Goal: Task Accomplishment & Management: Complete application form

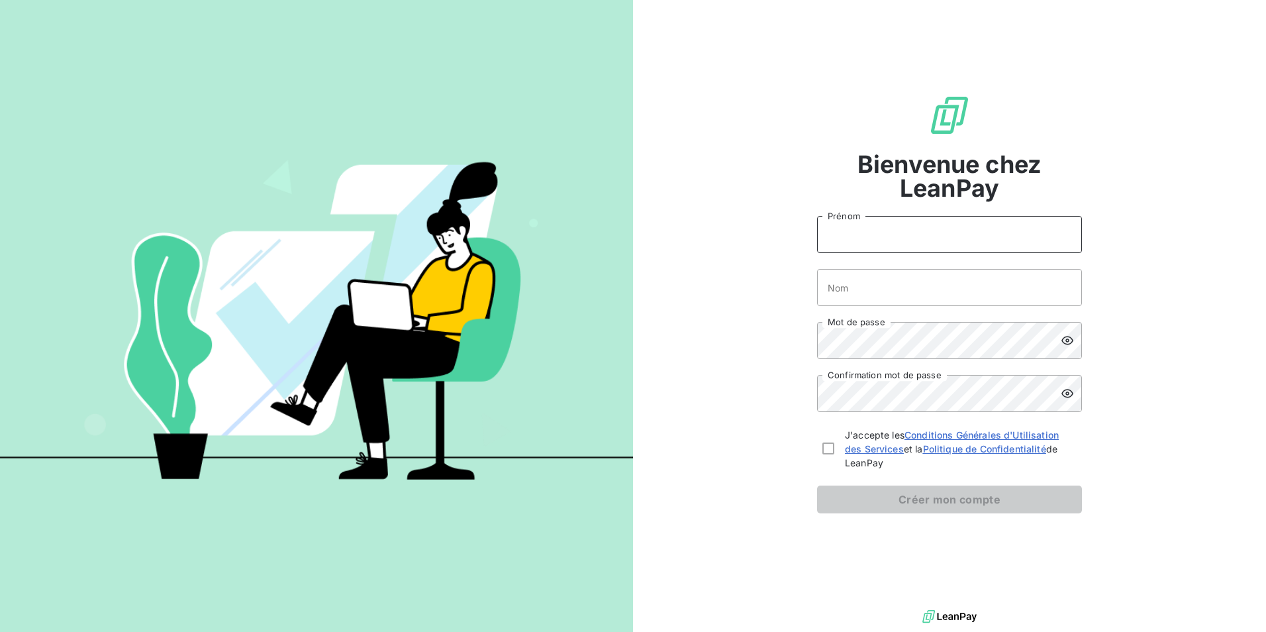
click at [924, 245] on input "Prénom" at bounding box center [949, 234] width 265 height 37
type input "shaina"
click at [863, 283] on input "Nom" at bounding box center [949, 287] width 265 height 37
type input "sika"
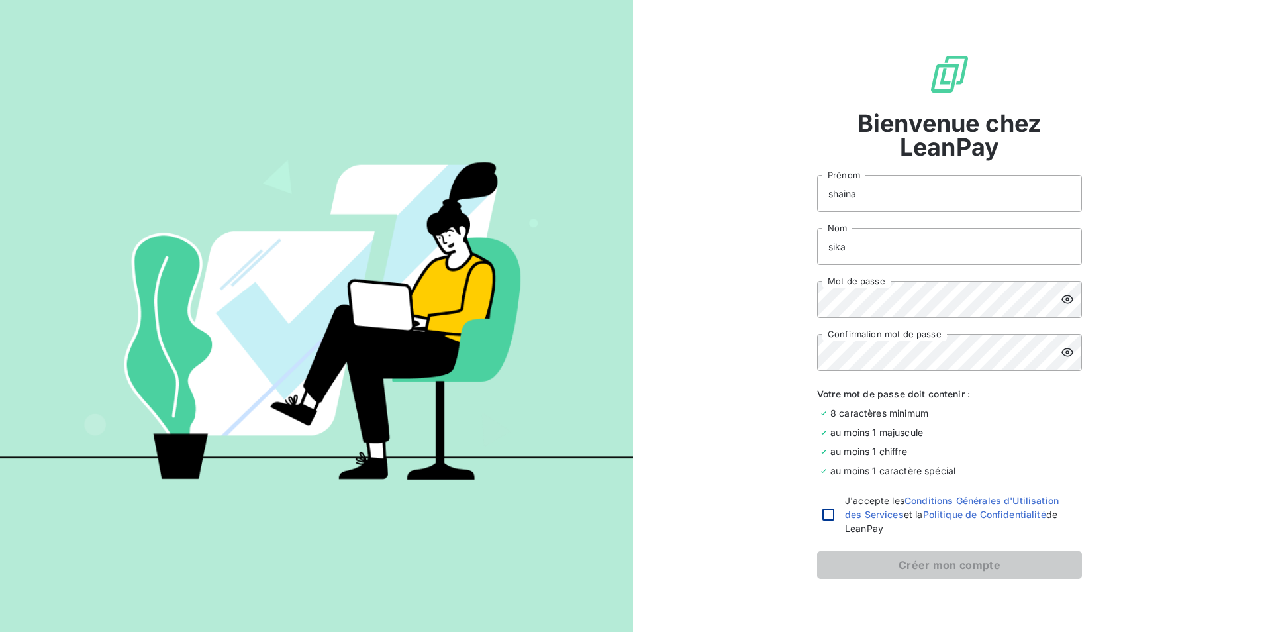
click at [822, 513] on div at bounding box center [828, 515] width 12 height 12
checkbox input "true"
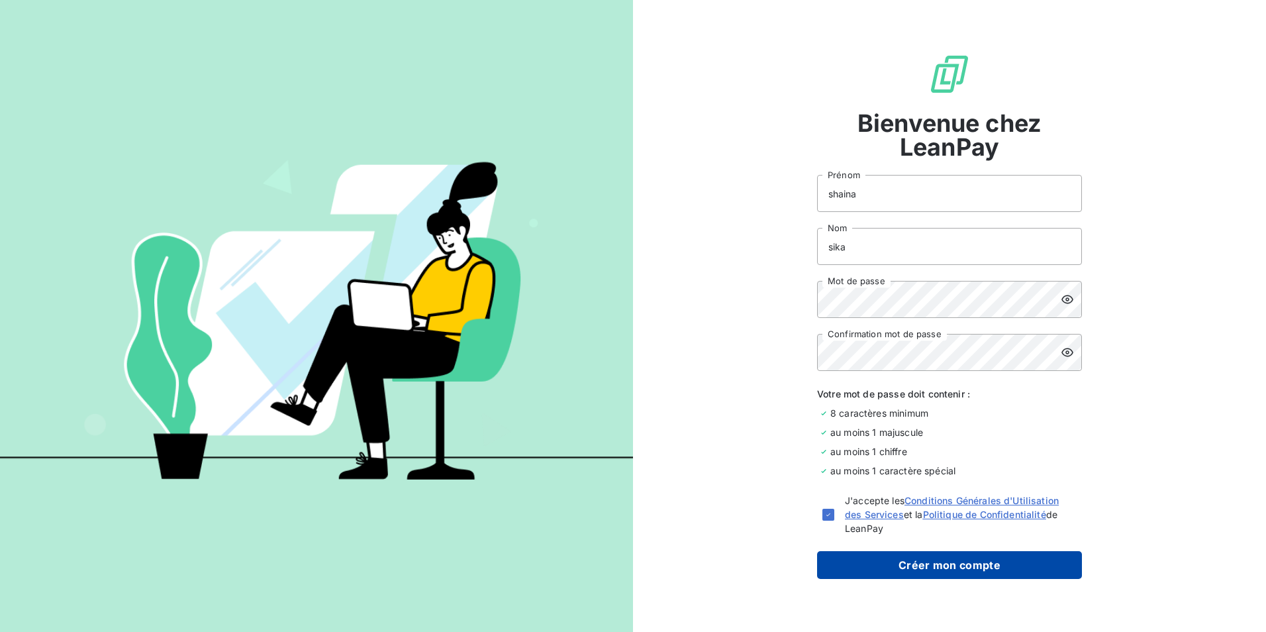
click at [844, 569] on button "Créer mon compte" at bounding box center [949, 565] width 265 height 28
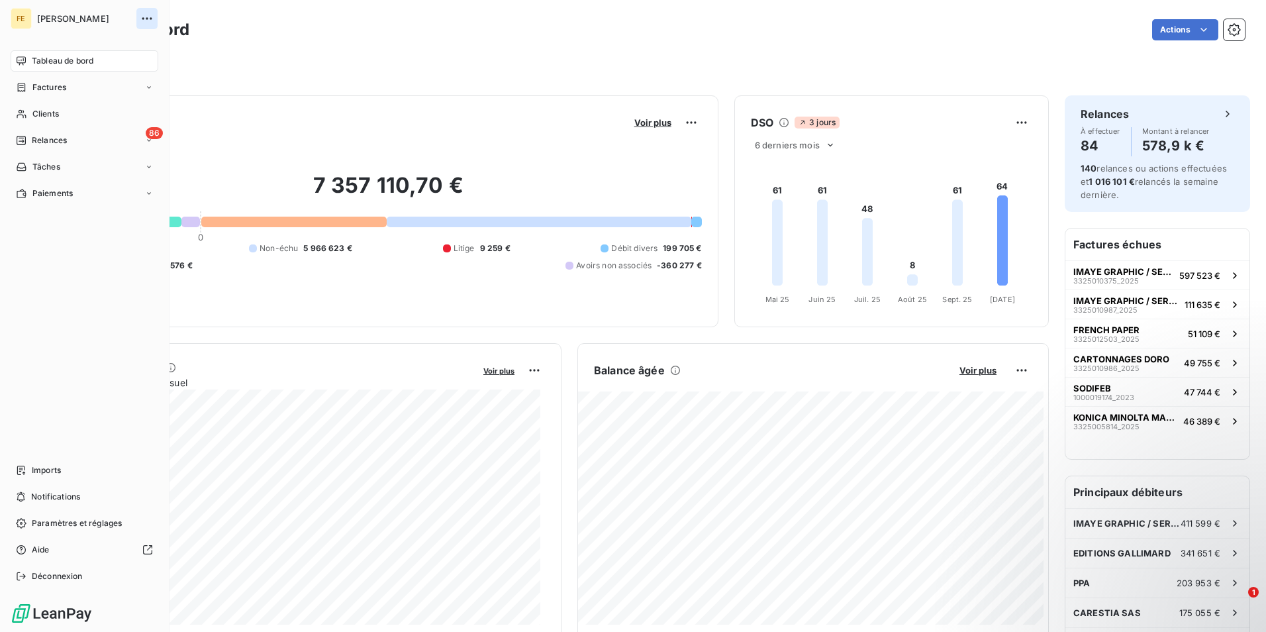
click at [148, 18] on icon "button" at bounding box center [146, 18] width 13 height 13
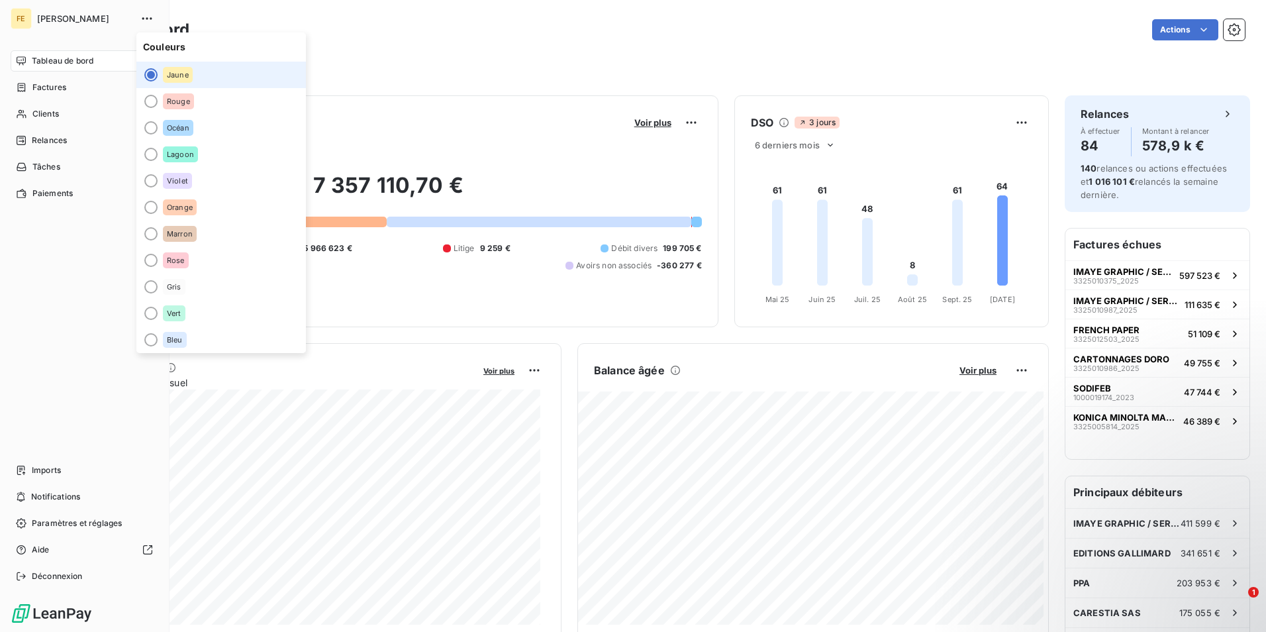
click at [70, 17] on span "[PERSON_NAME]" at bounding box center [84, 18] width 95 height 11
click at [61, 17] on span "[PERSON_NAME]" at bounding box center [84, 18] width 95 height 11
click at [22, 15] on div "FE" at bounding box center [21, 18] width 21 height 21
click at [141, 19] on icon "button" at bounding box center [146, 18] width 13 height 13
